Goal: Transaction & Acquisition: Purchase product/service

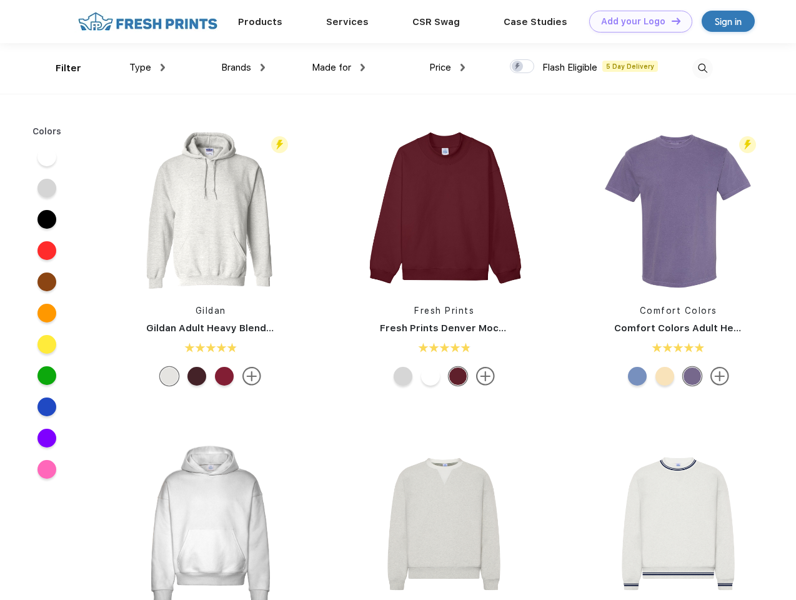
click at [636, 21] on link "Add your Logo Design Tool" at bounding box center [640, 22] width 103 height 22
click at [0, 0] on div "Design Tool" at bounding box center [0, 0] width 0 height 0
click at [670, 21] on link "Add your Logo Design Tool" at bounding box center [640, 22] width 103 height 22
click at [60, 68] on div "Filter" at bounding box center [69, 68] width 26 height 14
click at [147, 67] on span "Type" at bounding box center [140, 67] width 22 height 11
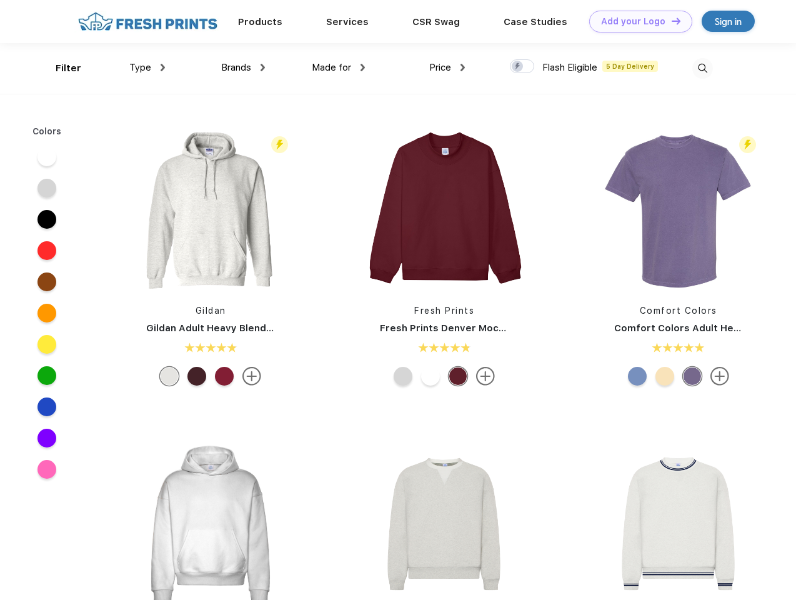
click at [243, 67] on span "Brands" at bounding box center [236, 67] width 30 height 11
click at [339, 67] on span "Made for" at bounding box center [331, 67] width 39 height 11
click at [447, 67] on span "Price" at bounding box center [440, 67] width 22 height 11
click at [522, 67] on div at bounding box center [522, 66] width 24 height 14
click at [518, 67] on input "checkbox" at bounding box center [514, 63] width 8 height 8
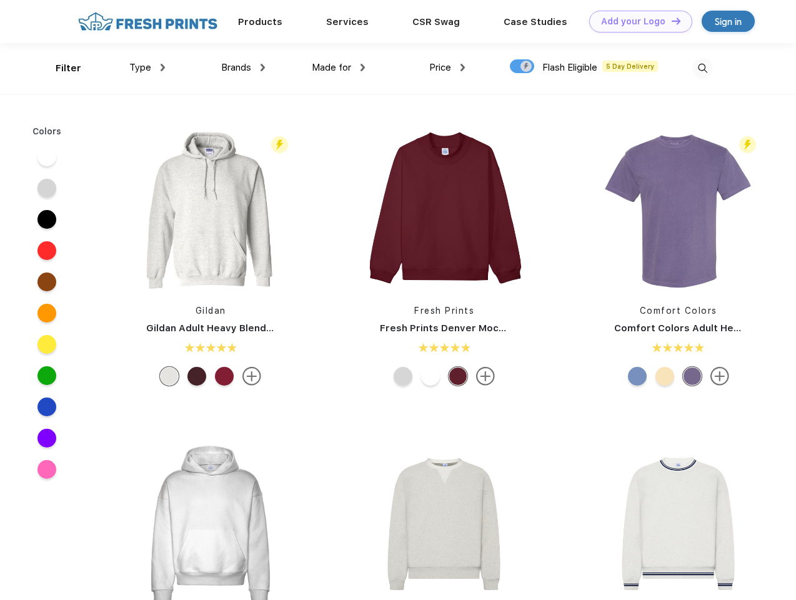
click at [702, 68] on img at bounding box center [702, 68] width 21 height 21
